Goal: Browse casually: Explore the website without a specific task or goal

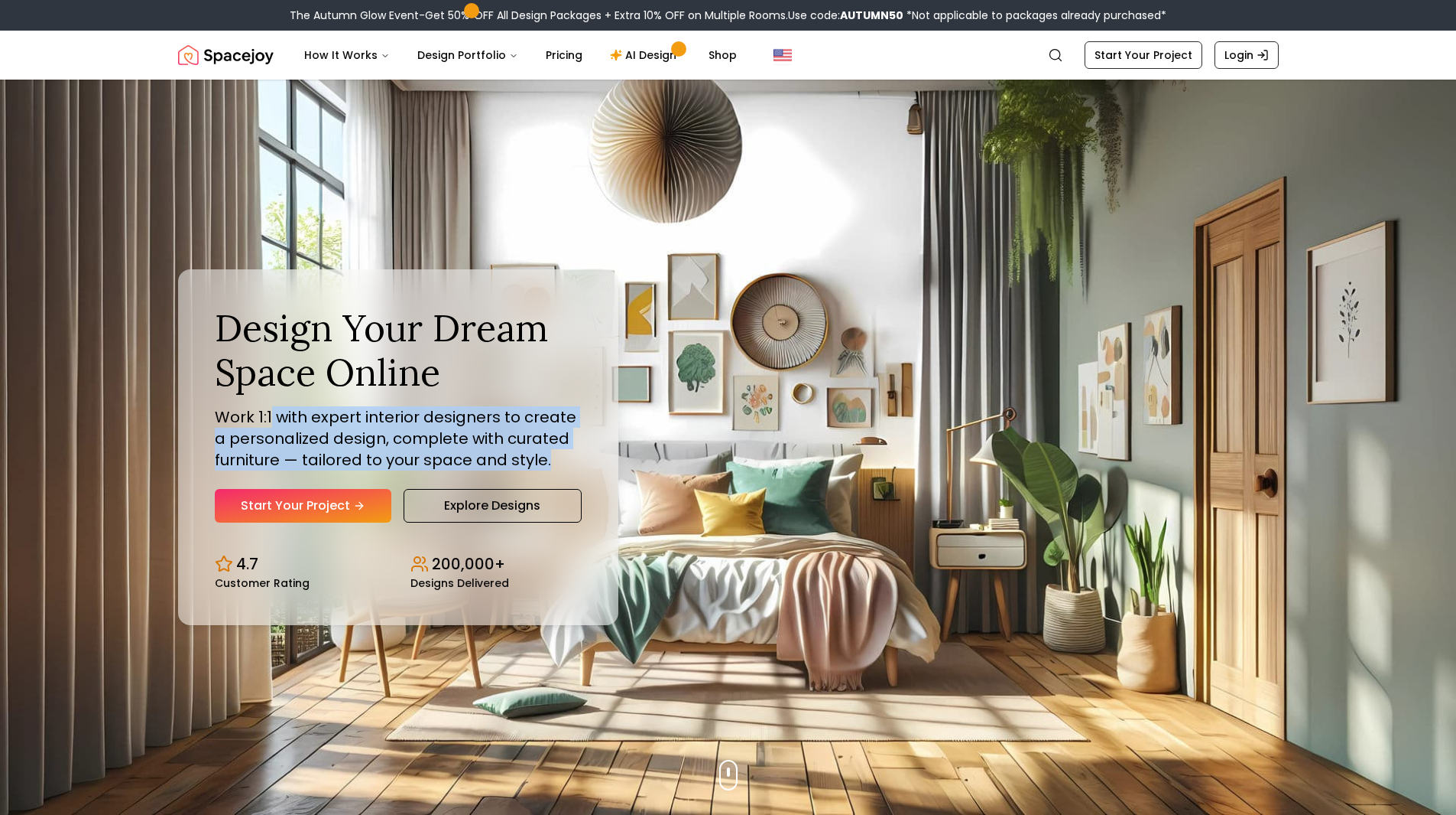
drag, startPoint x: 270, startPoint y: 416, endPoint x: 544, endPoint y: 468, distance: 278.9
click at [544, 468] on p "Work 1:1 with expert interior designers to create a personalized design, comple…" at bounding box center [398, 438] width 367 height 64
click at [386, 444] on p "Work 1:1 with expert interior designers to create a personalized design, comple…" at bounding box center [398, 438] width 367 height 64
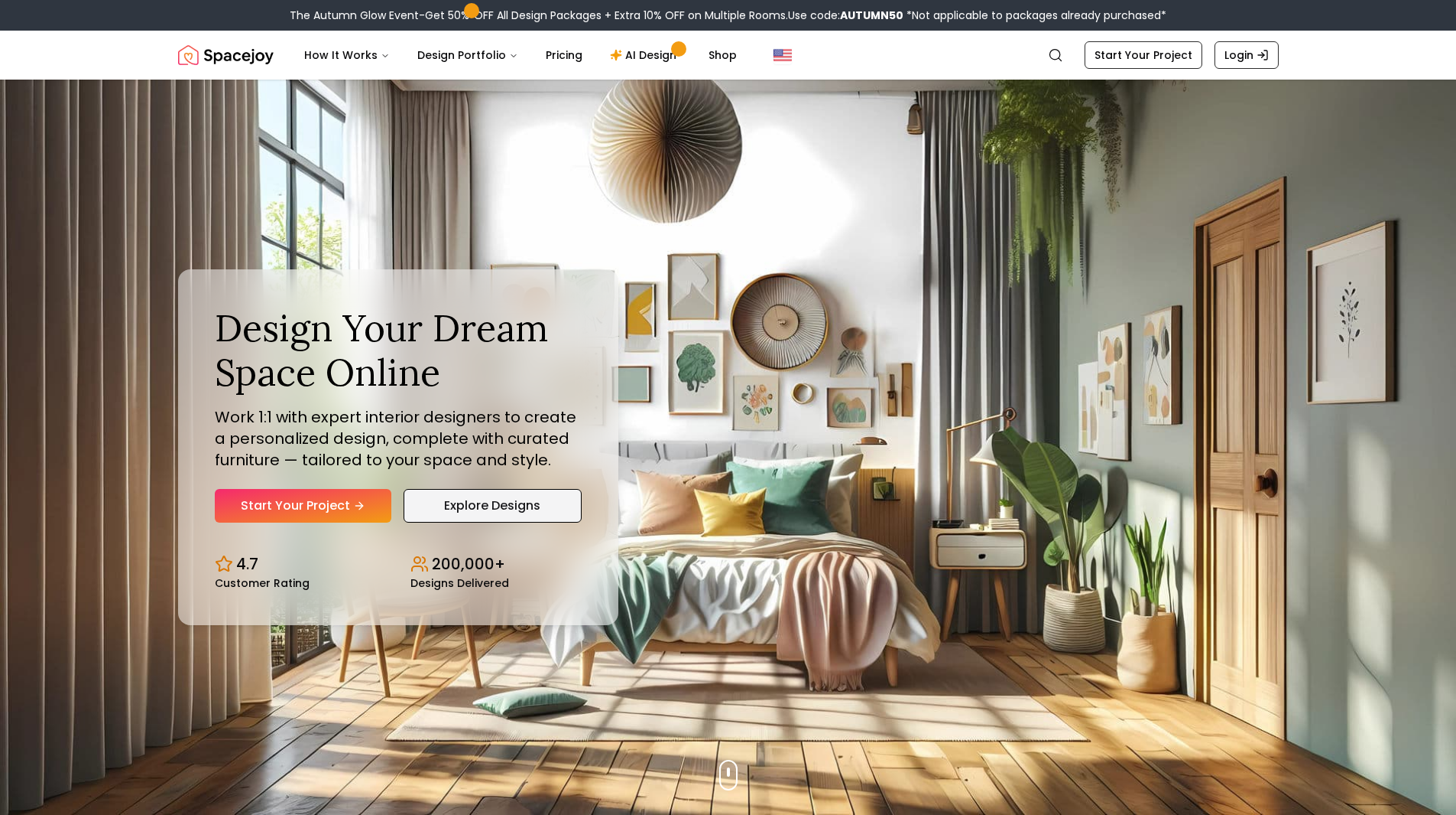
click at [478, 511] on link "Explore Designs" at bounding box center [492, 506] width 178 height 34
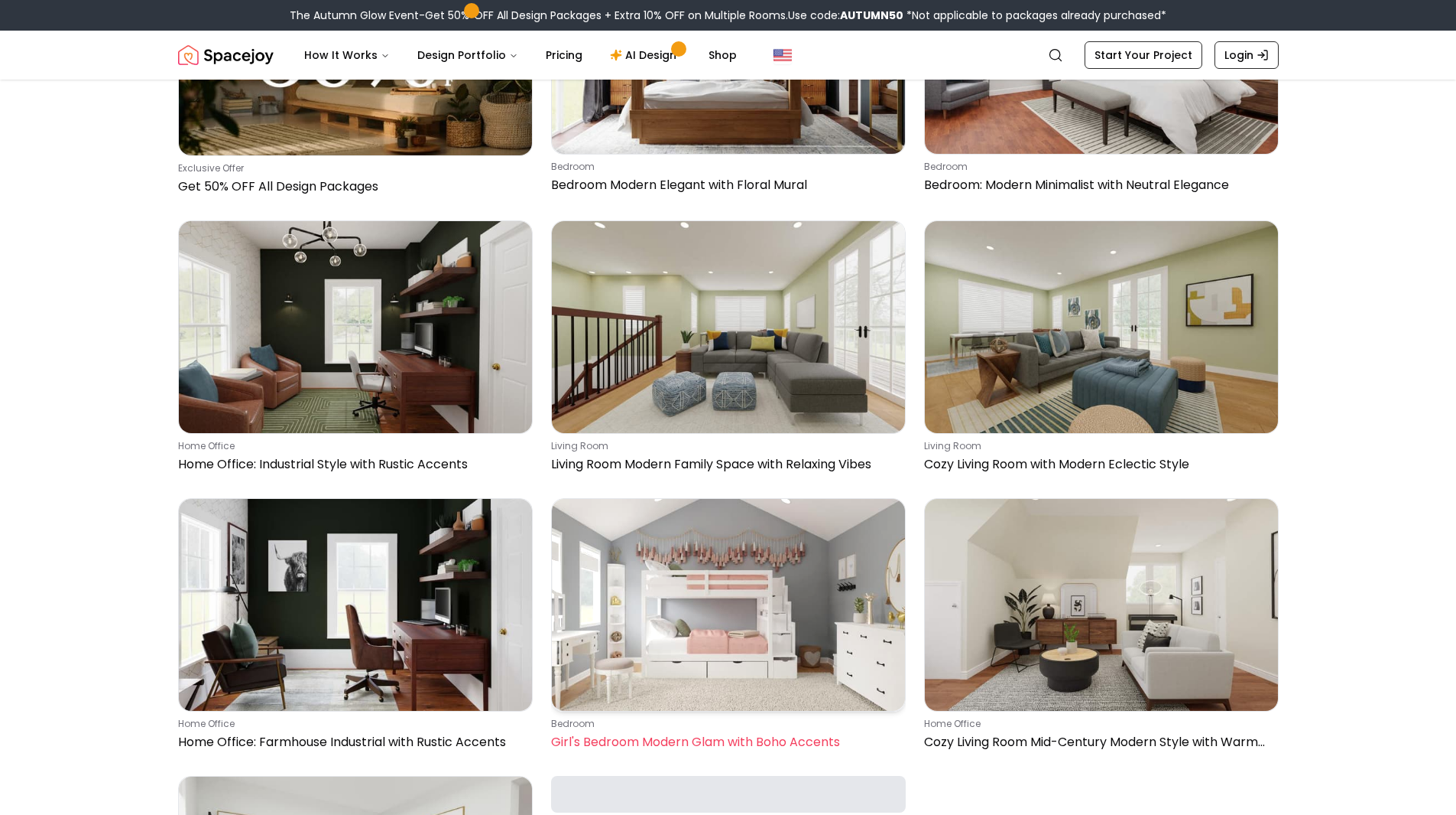
scroll to position [995, 0]
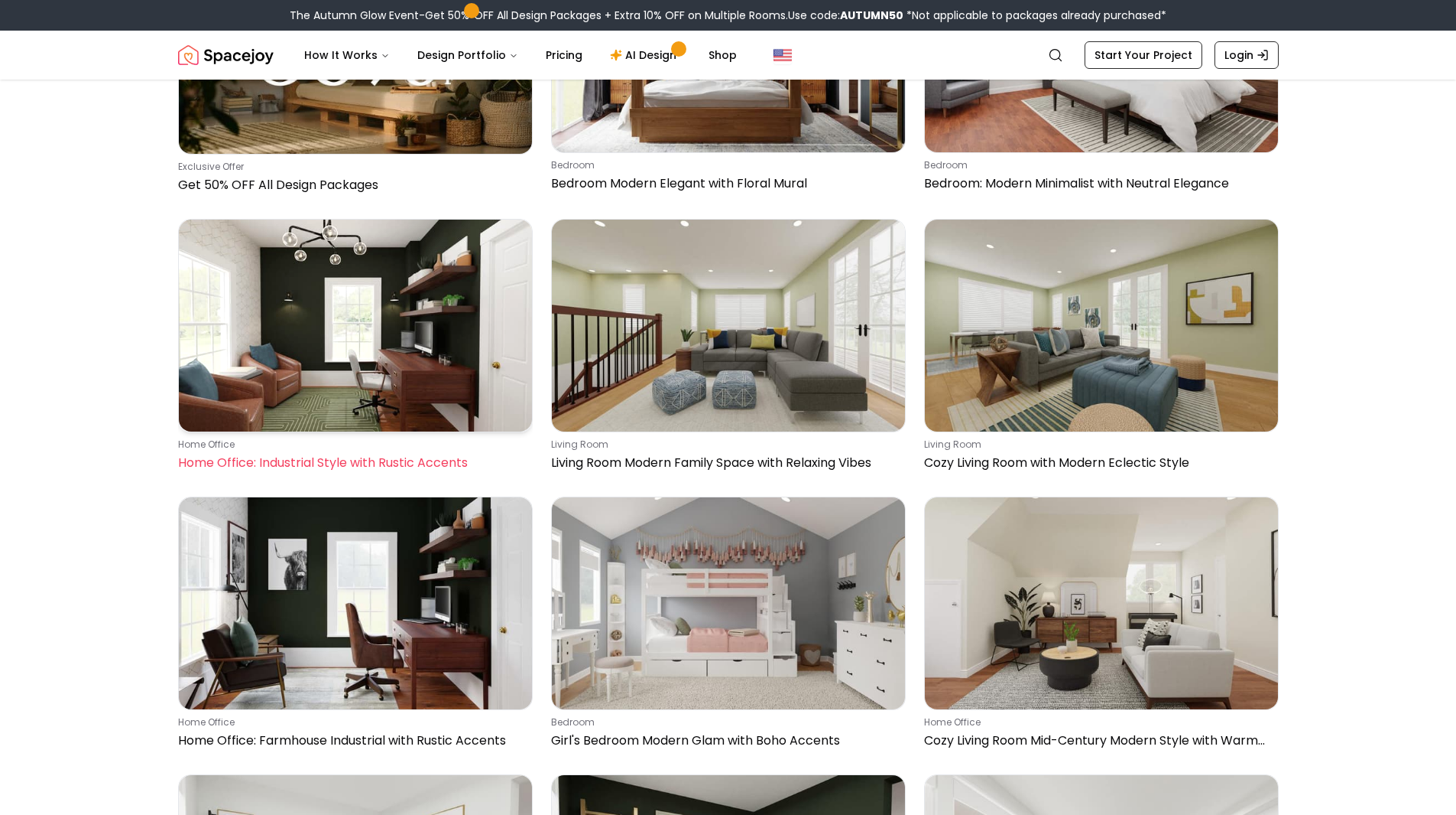
click at [412, 400] on img at bounding box center [355, 325] width 354 height 212
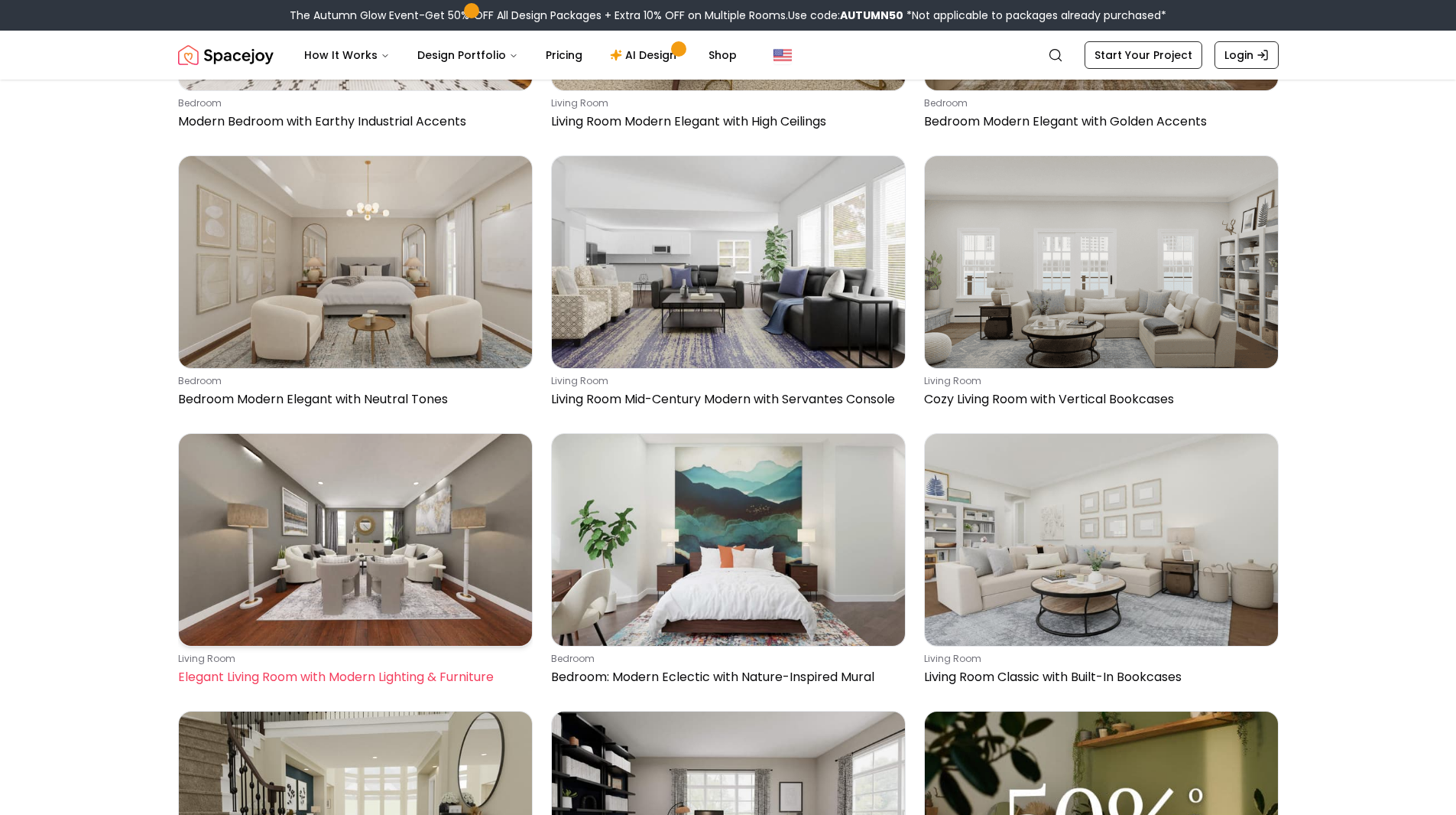
scroll to position [1912, 0]
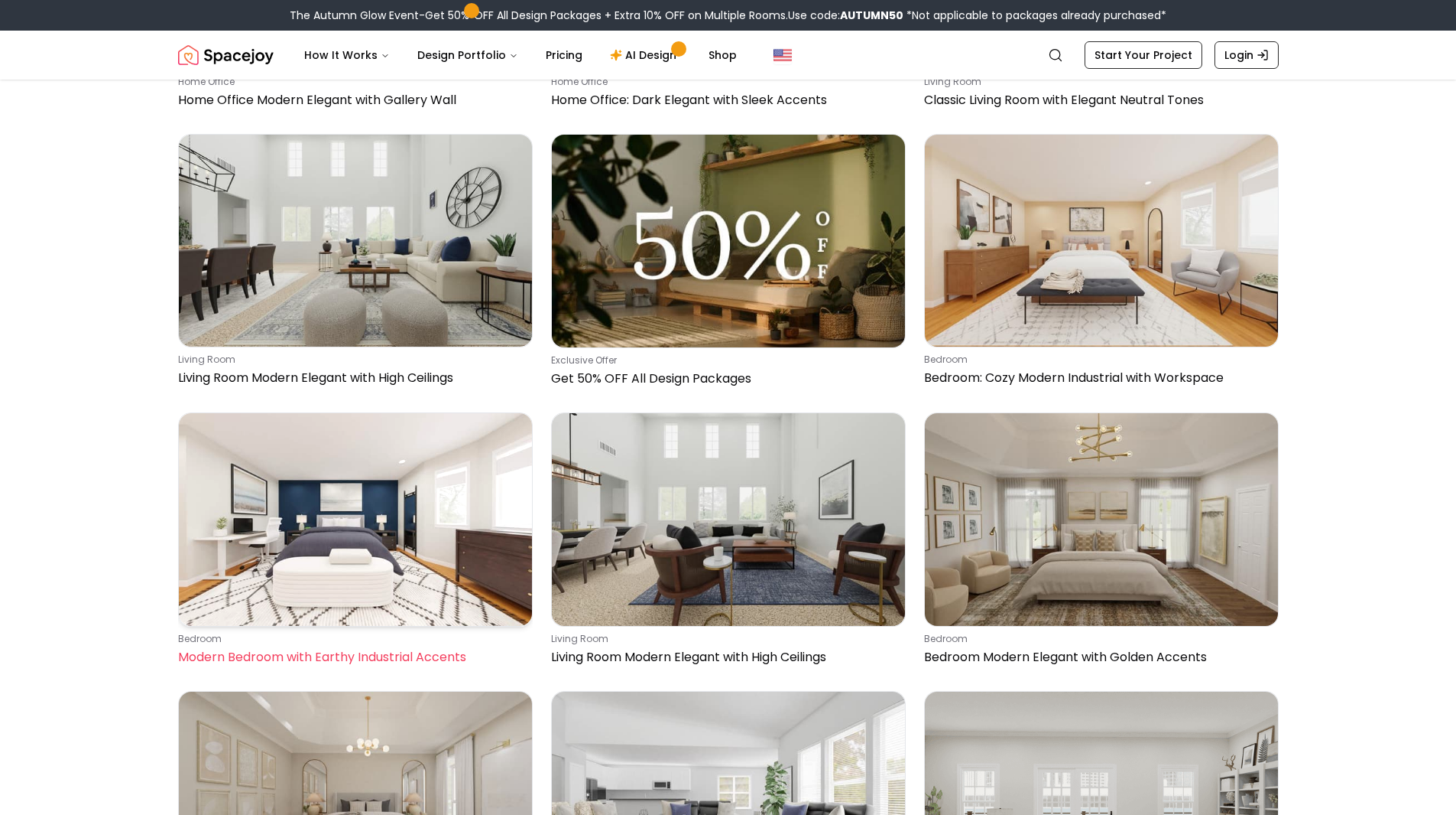
click at [399, 566] on img at bounding box center [355, 519] width 354 height 212
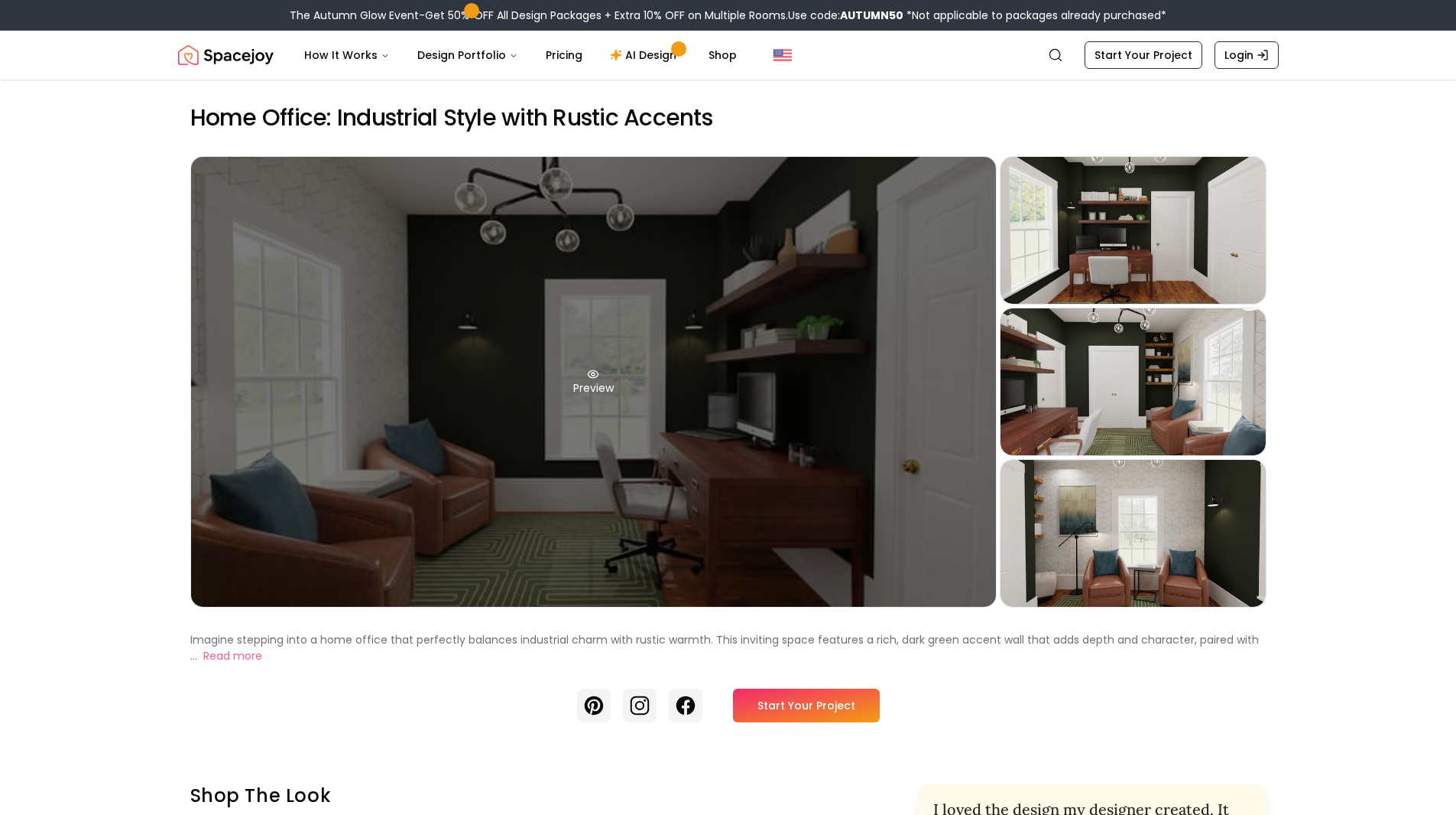
click at [472, 481] on div "Preview" at bounding box center [593, 382] width 805 height 450
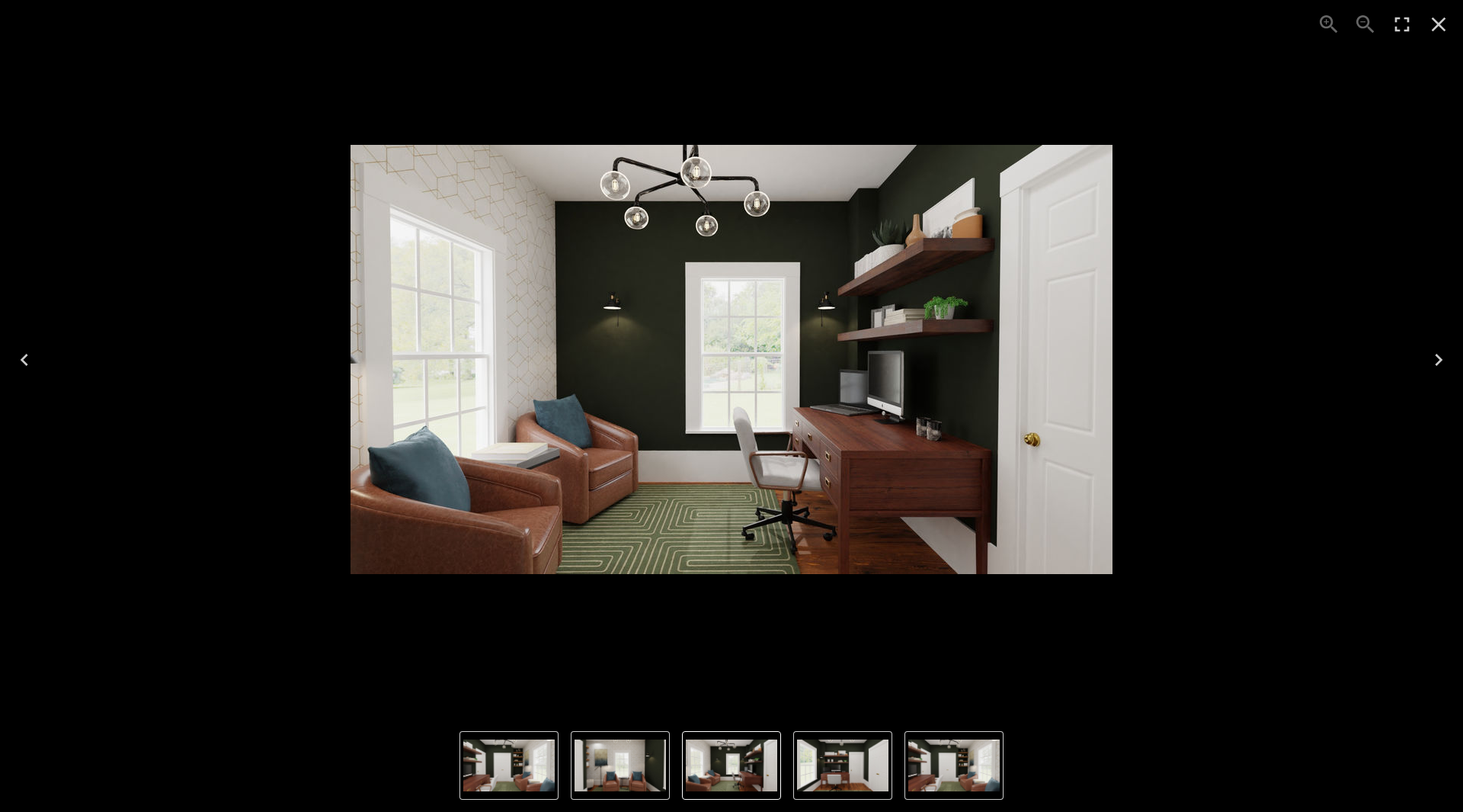
click at [1433, 361] on icon "Next" at bounding box center [1439, 360] width 25 height 25
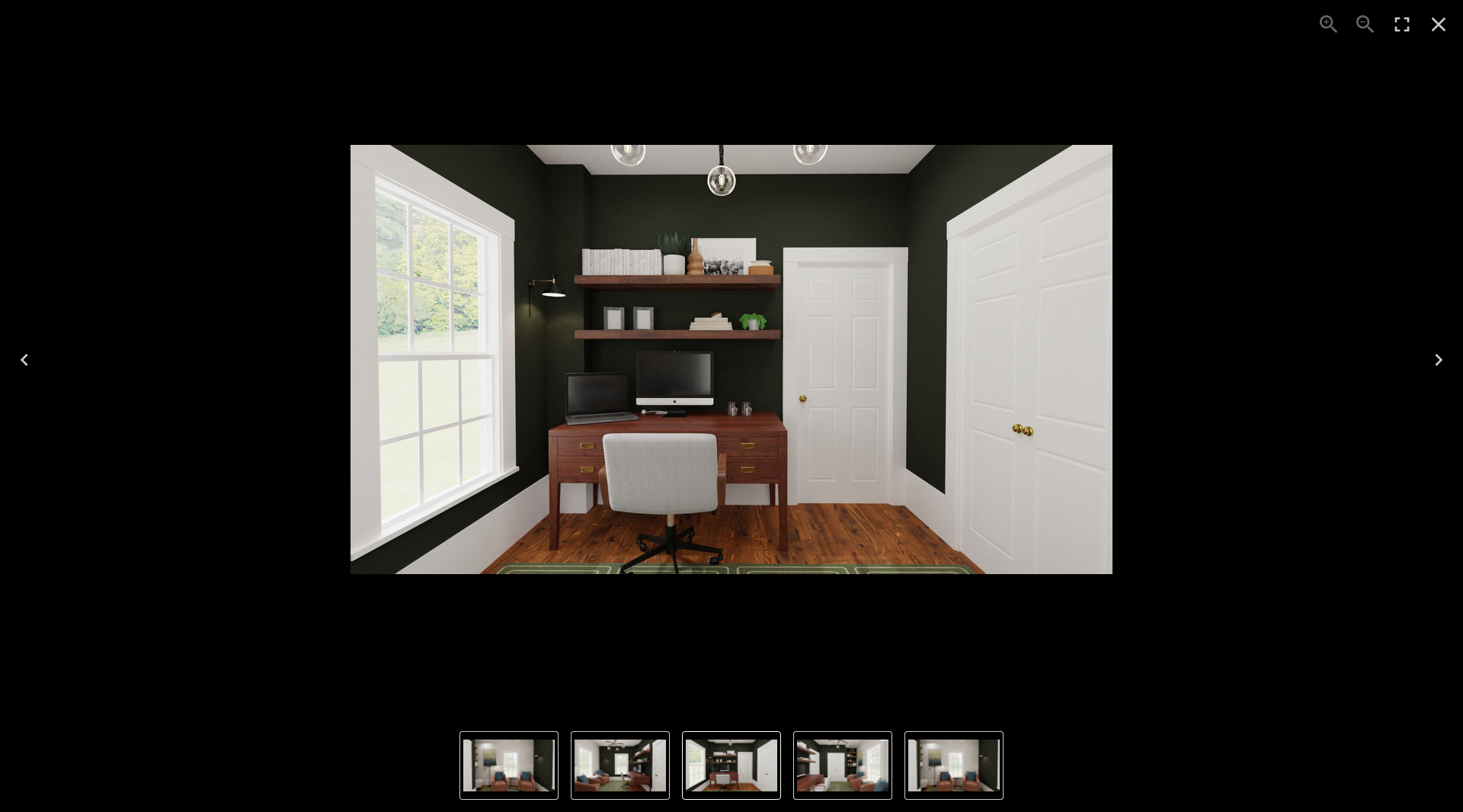
click at [1416, 361] on button "Next" at bounding box center [1439, 360] width 49 height 61
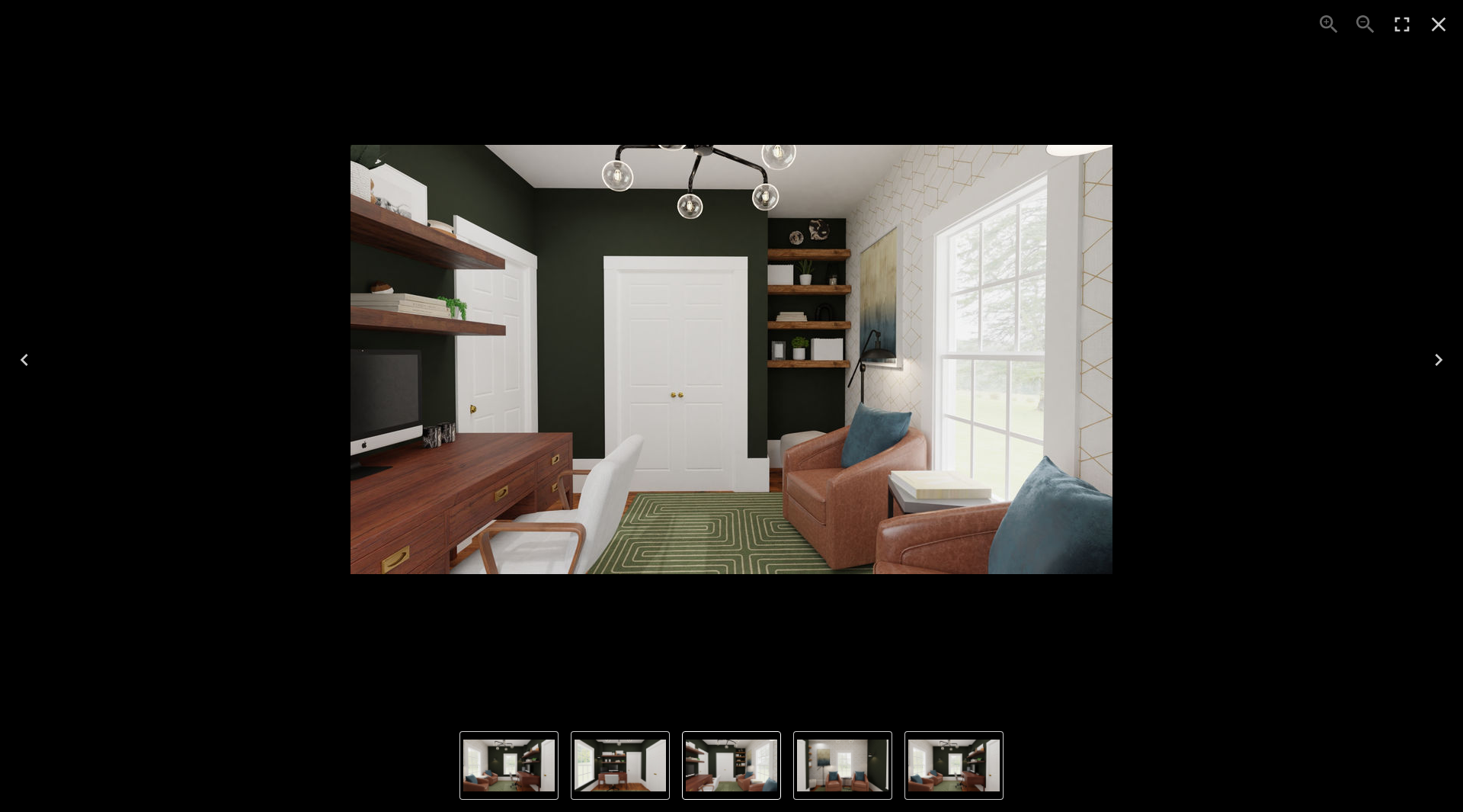
click at [1409, 367] on div "3 of 4" at bounding box center [731, 359] width 1438 height 694
click at [1437, 348] on icon "Next" at bounding box center [1439, 360] width 25 height 25
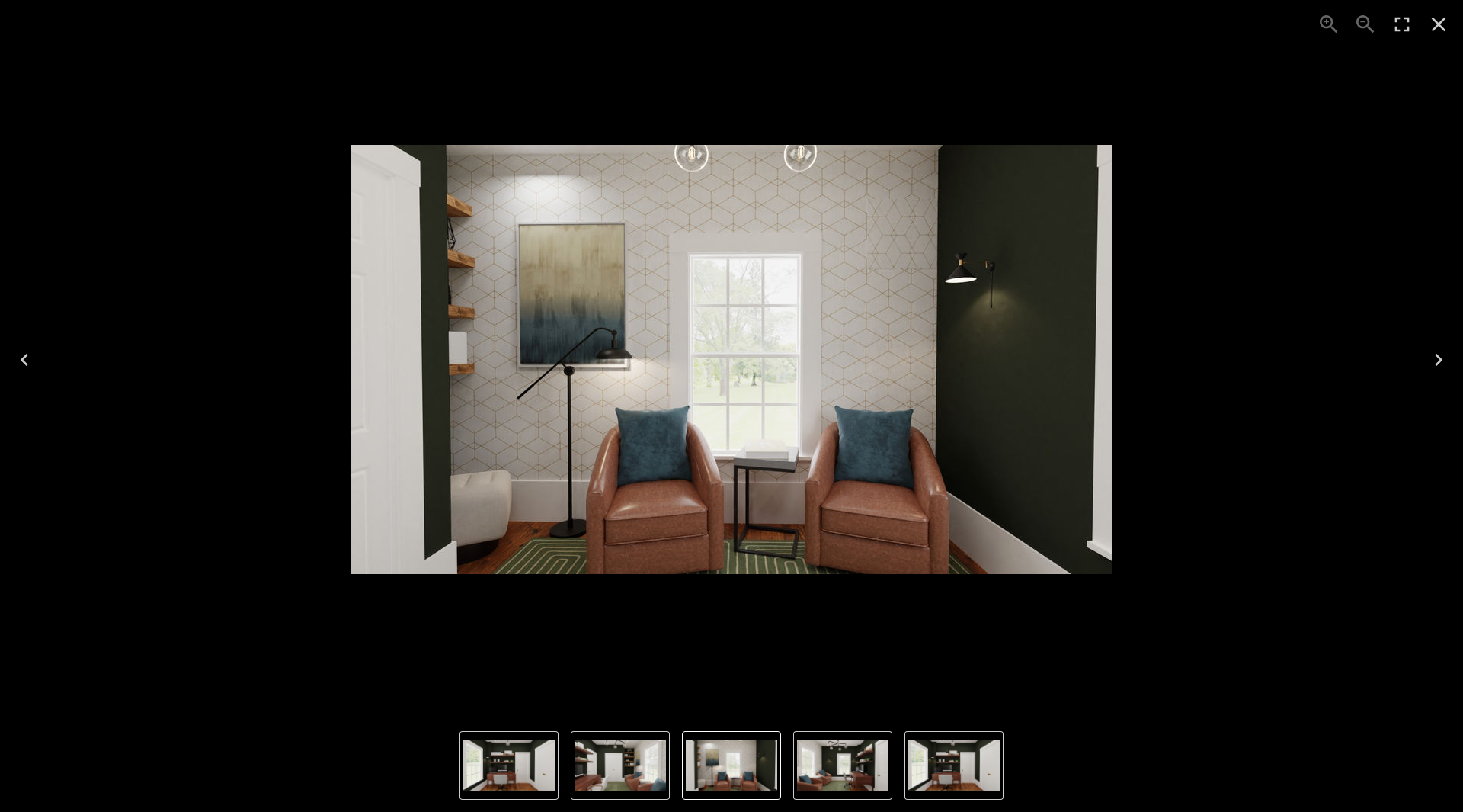
click at [1429, 352] on icon "Next" at bounding box center [1439, 360] width 25 height 25
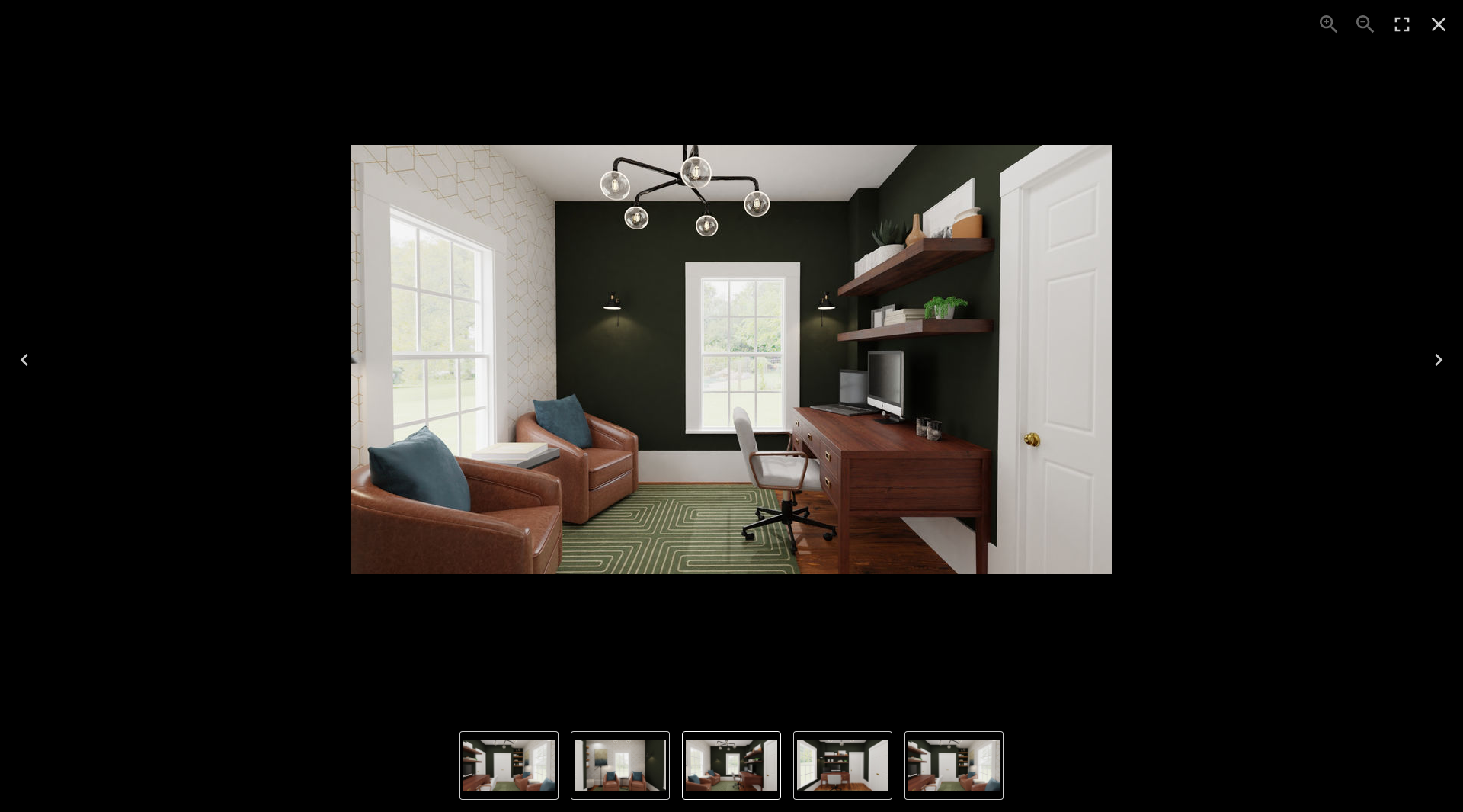
drag, startPoint x: 1429, startPoint y: 352, endPoint x: 840, endPoint y: 655, distance: 662.4
click at [885, 647] on div "1 of 4" at bounding box center [731, 359] width 1438 height 694
click at [1441, 370] on icon "Next" at bounding box center [1439, 360] width 25 height 25
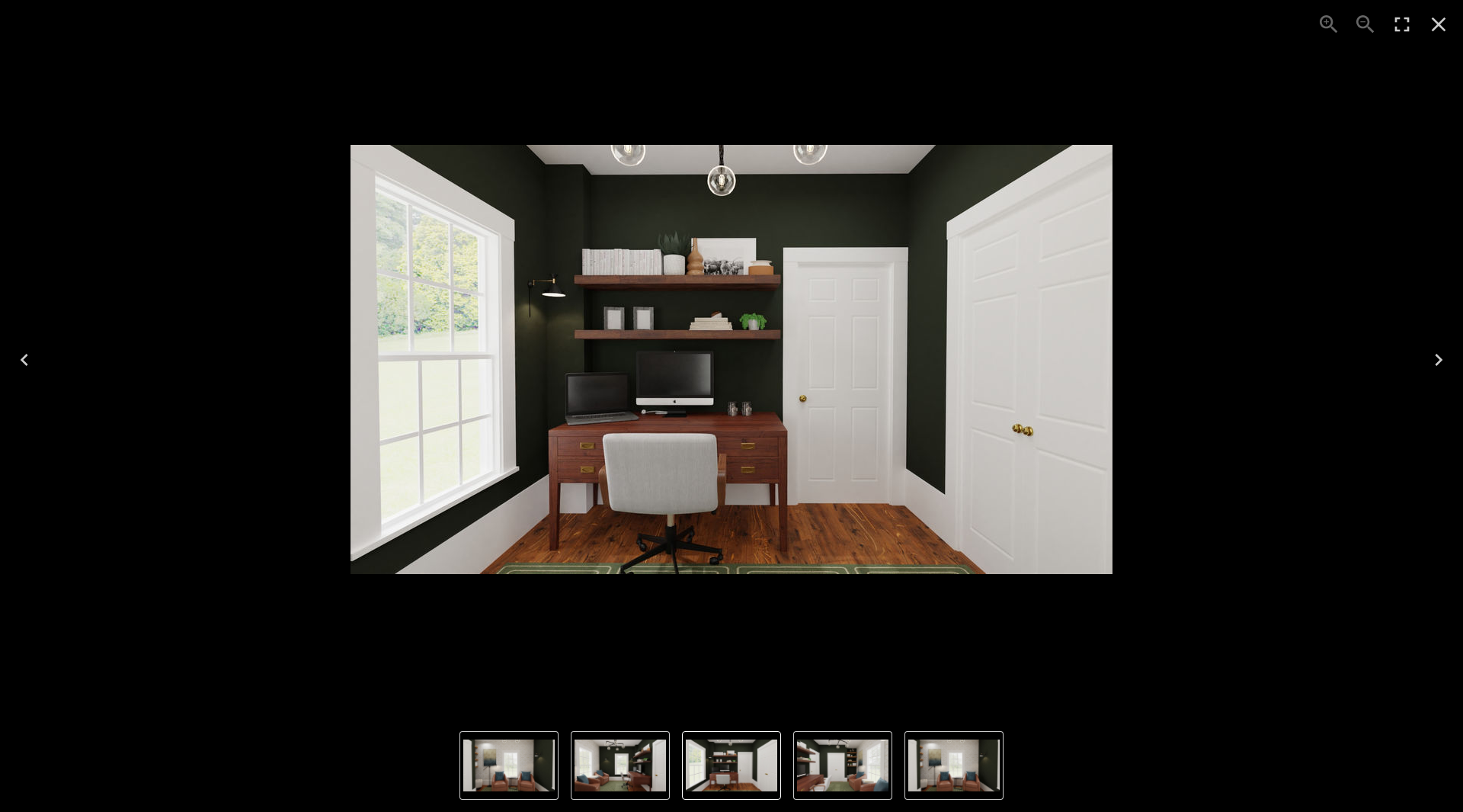
click at [1443, 370] on icon "Next" at bounding box center [1439, 360] width 25 height 25
